Goal: Information Seeking & Learning: Learn about a topic

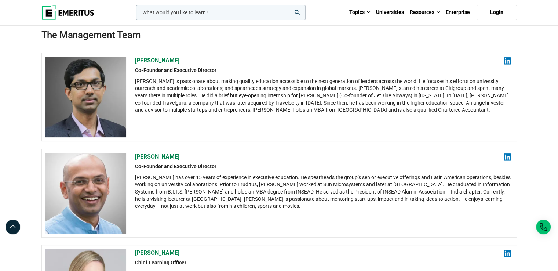
scroll to position [175, 0]
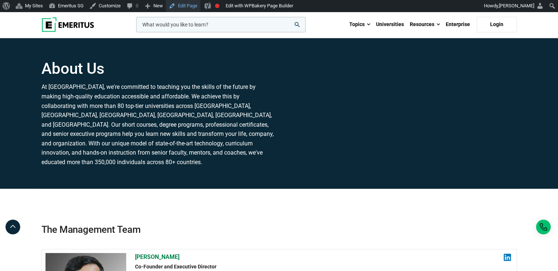
click at [183, 4] on link "Edit Page" at bounding box center [183, 6] width 34 height 12
